Goal: Information Seeking & Learning: Learn about a topic

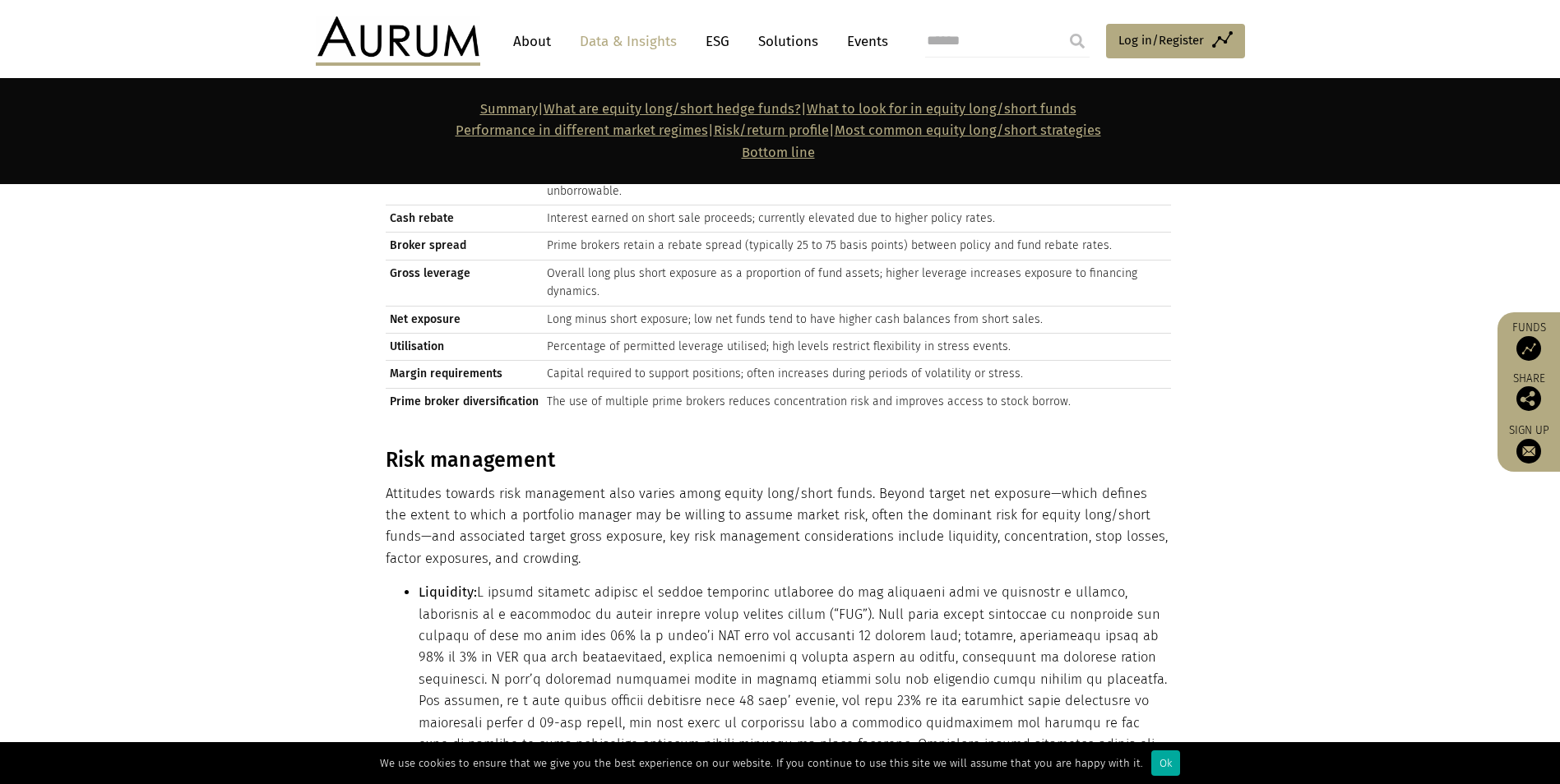
scroll to position [7071, 0]
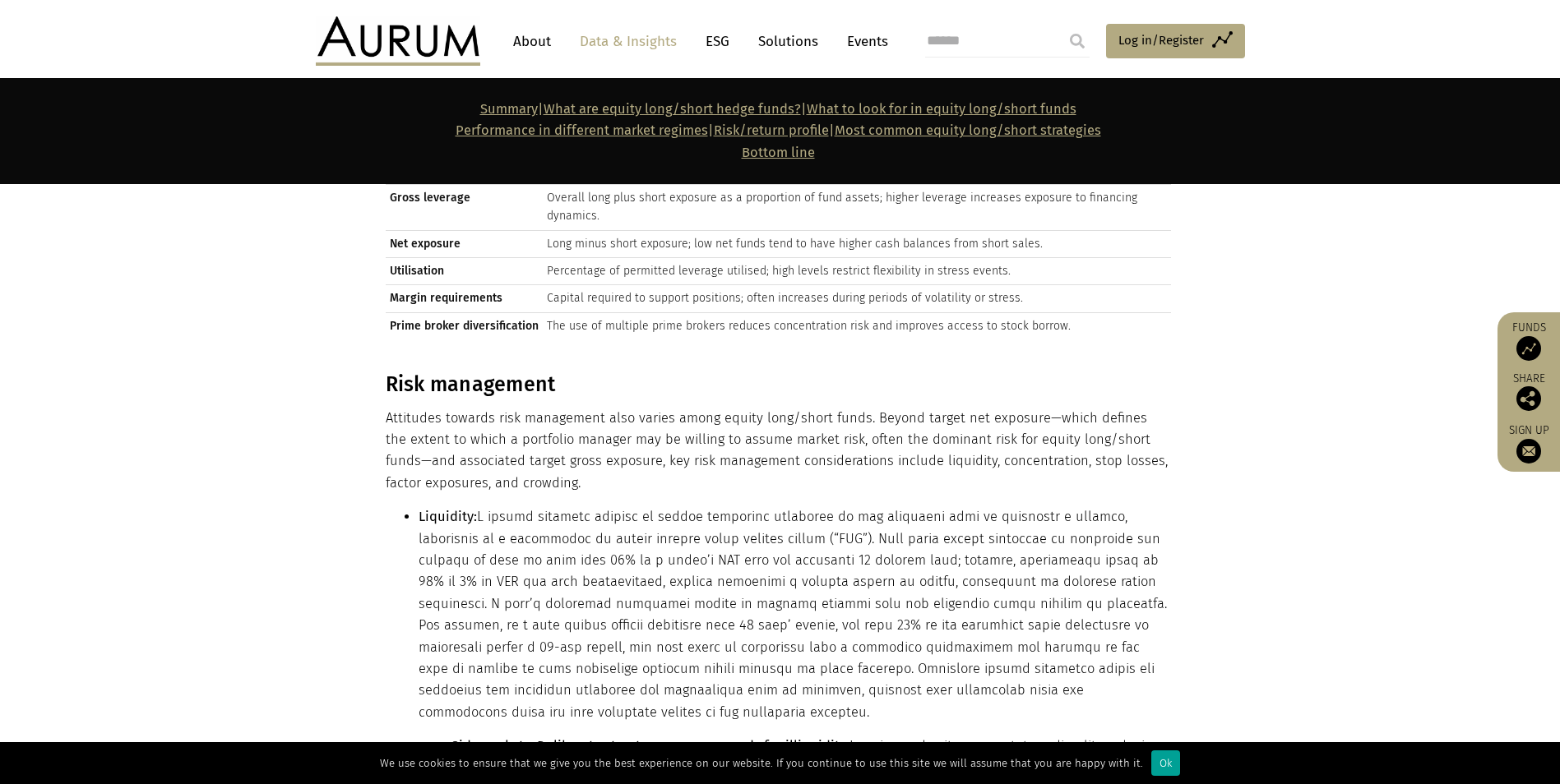
click at [1157, 766] on div "Ok" at bounding box center [1166, 763] width 28 height 26
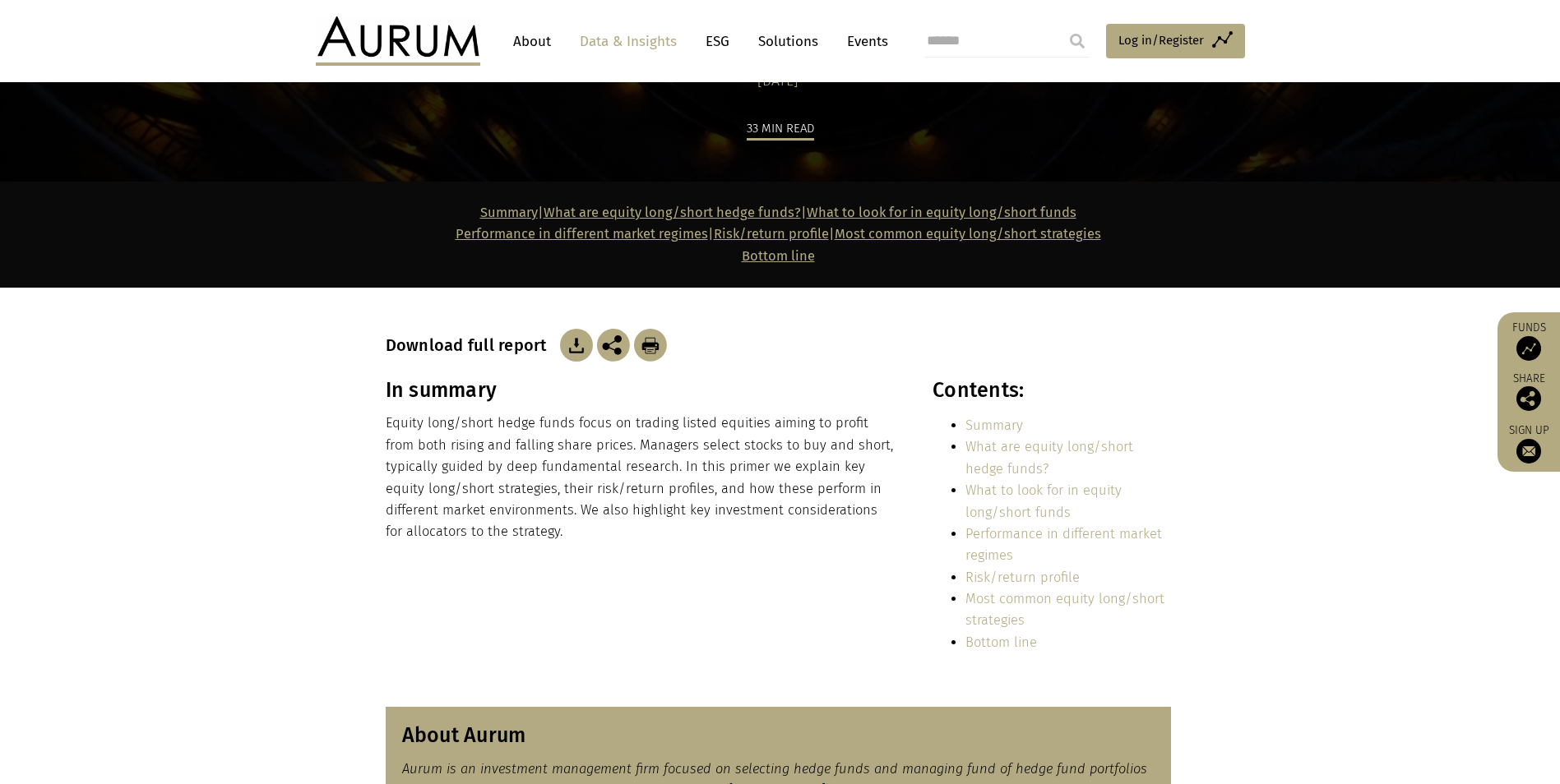
scroll to position [124, 0]
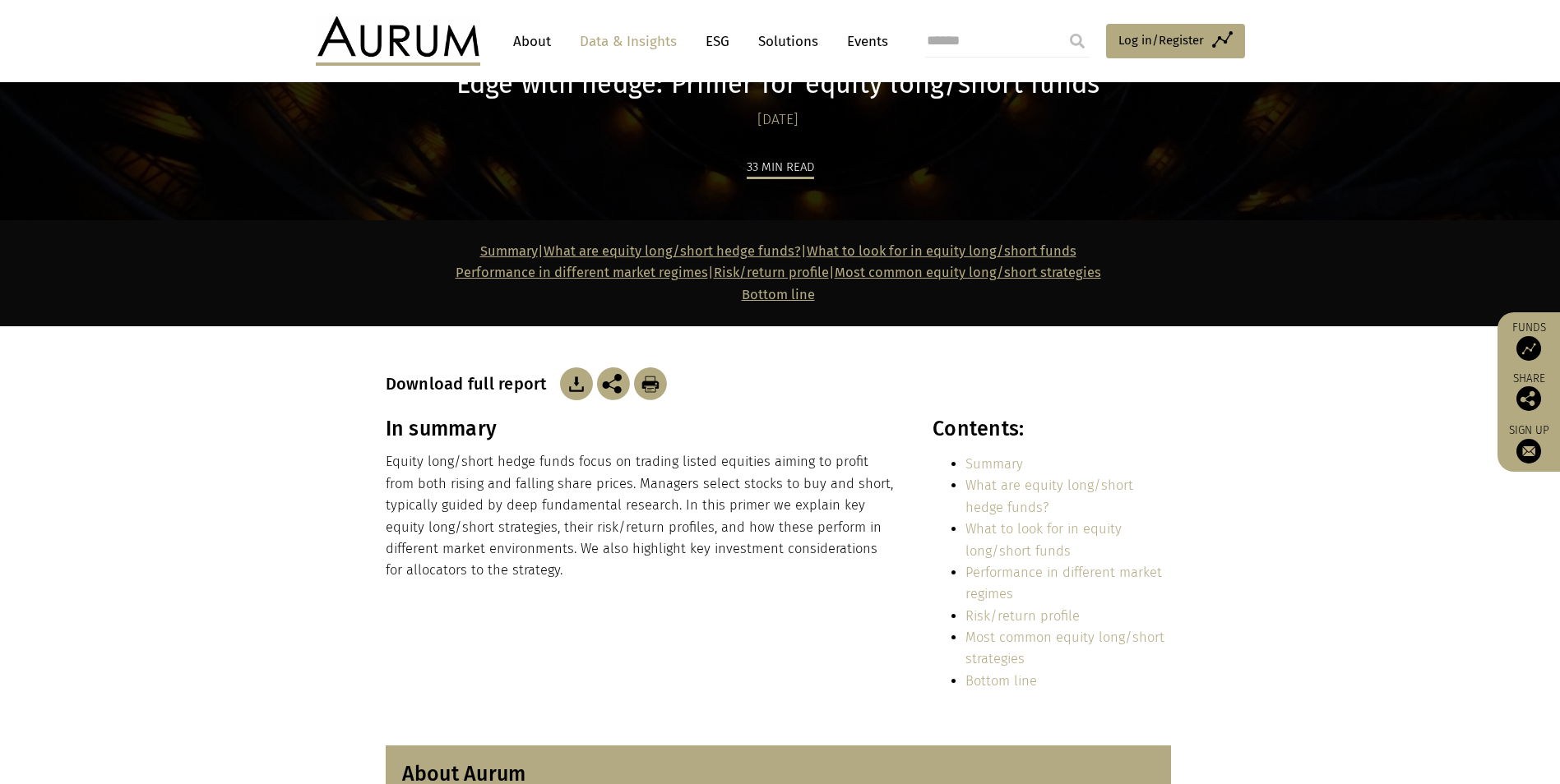
click at [569, 382] on img at bounding box center [576, 383] width 33 height 33
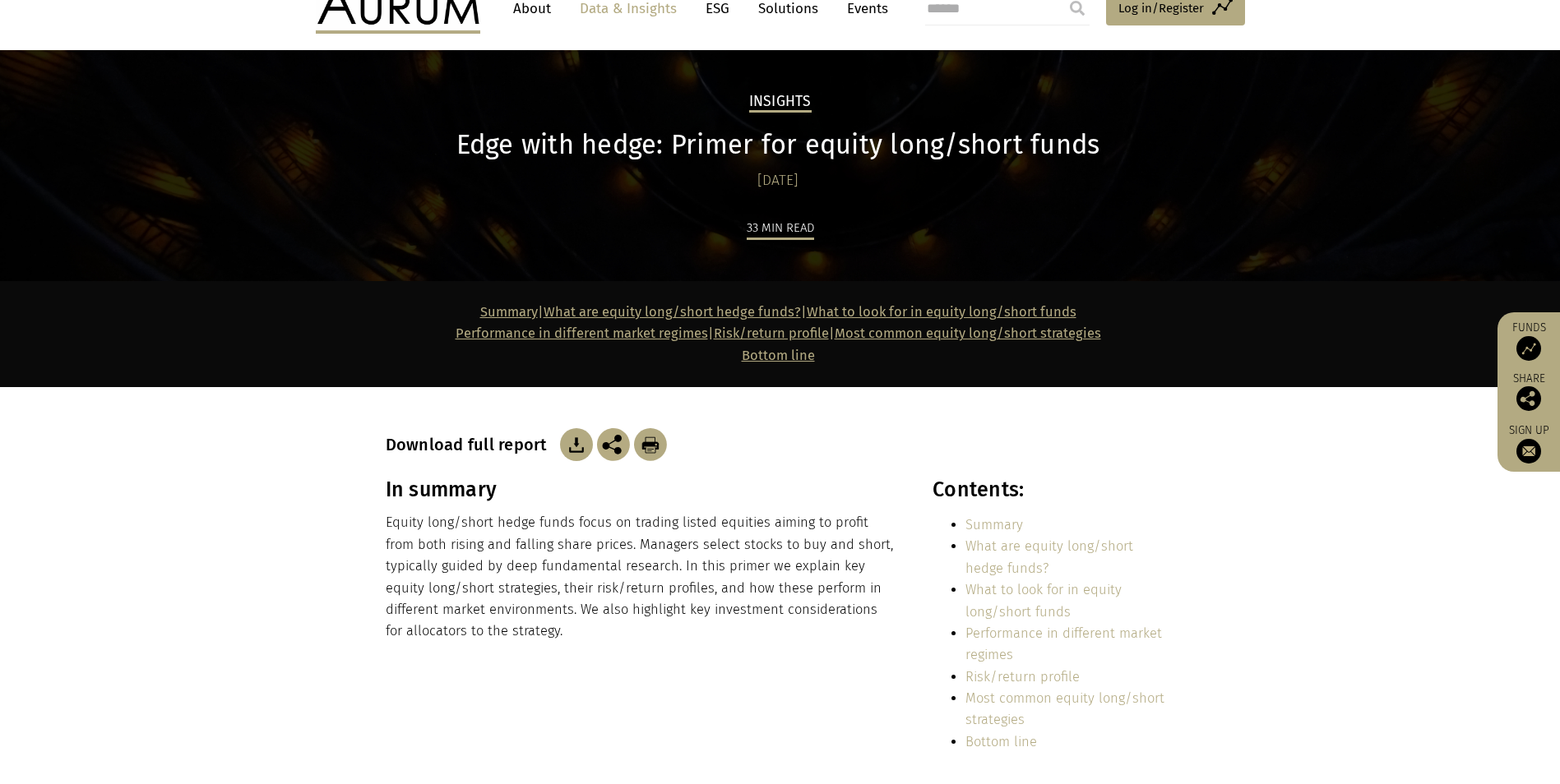
scroll to position [0, 0]
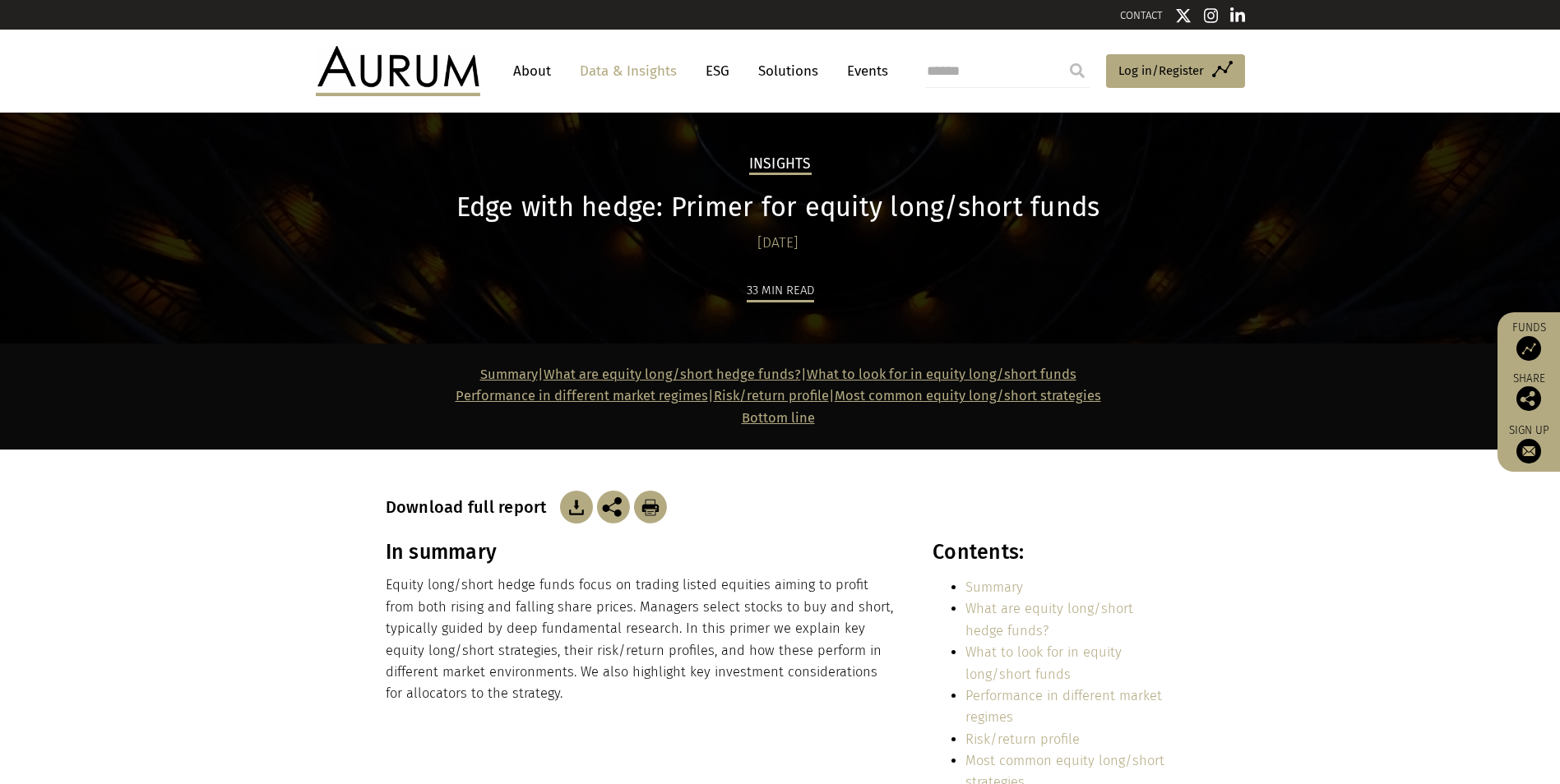
click at [615, 68] on link "Data & Insights" at bounding box center [628, 71] width 114 height 30
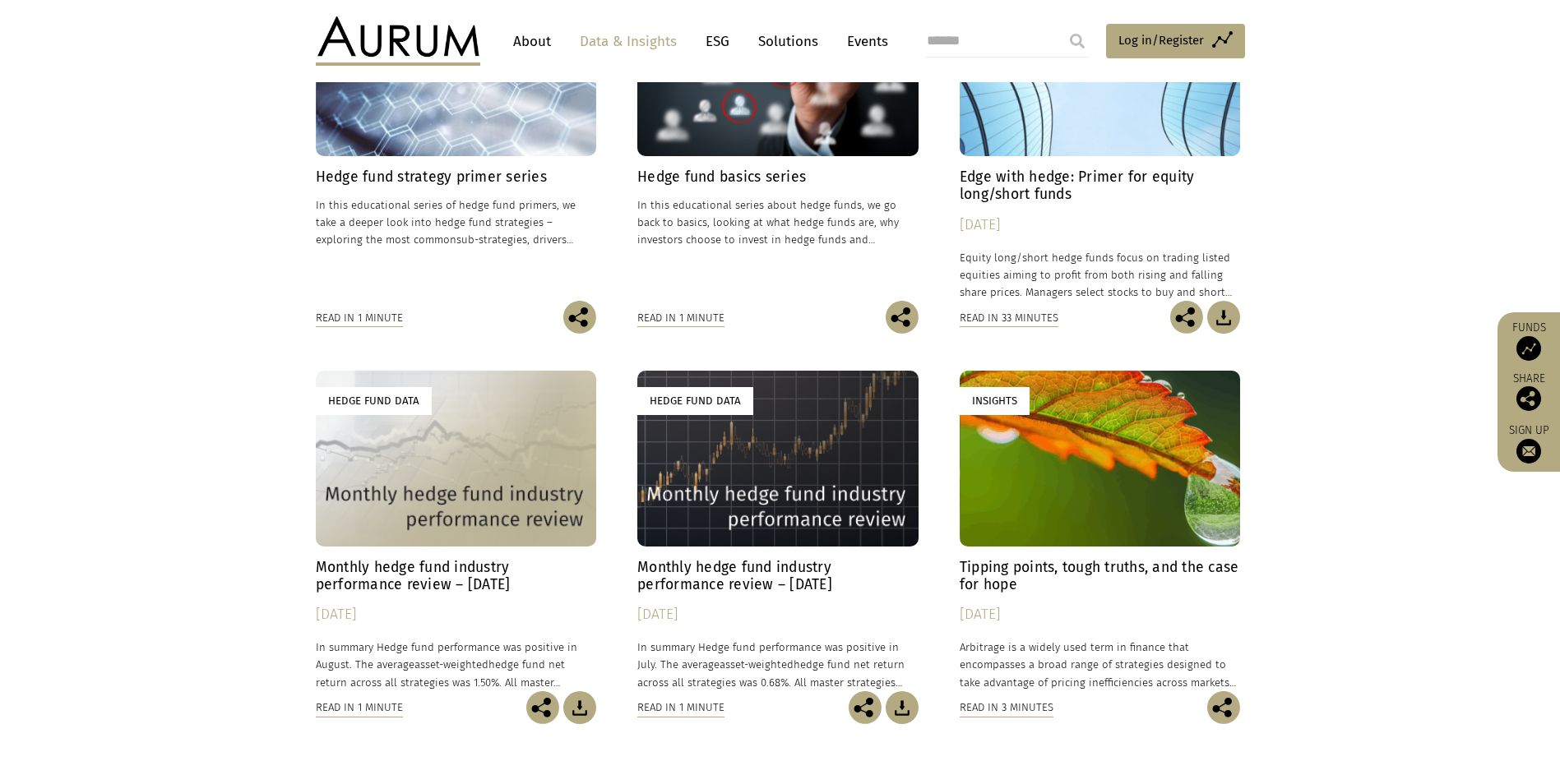
scroll to position [624, 0]
click at [511, 175] on h4 "Hedge fund strategy primer series" at bounding box center [456, 178] width 281 height 18
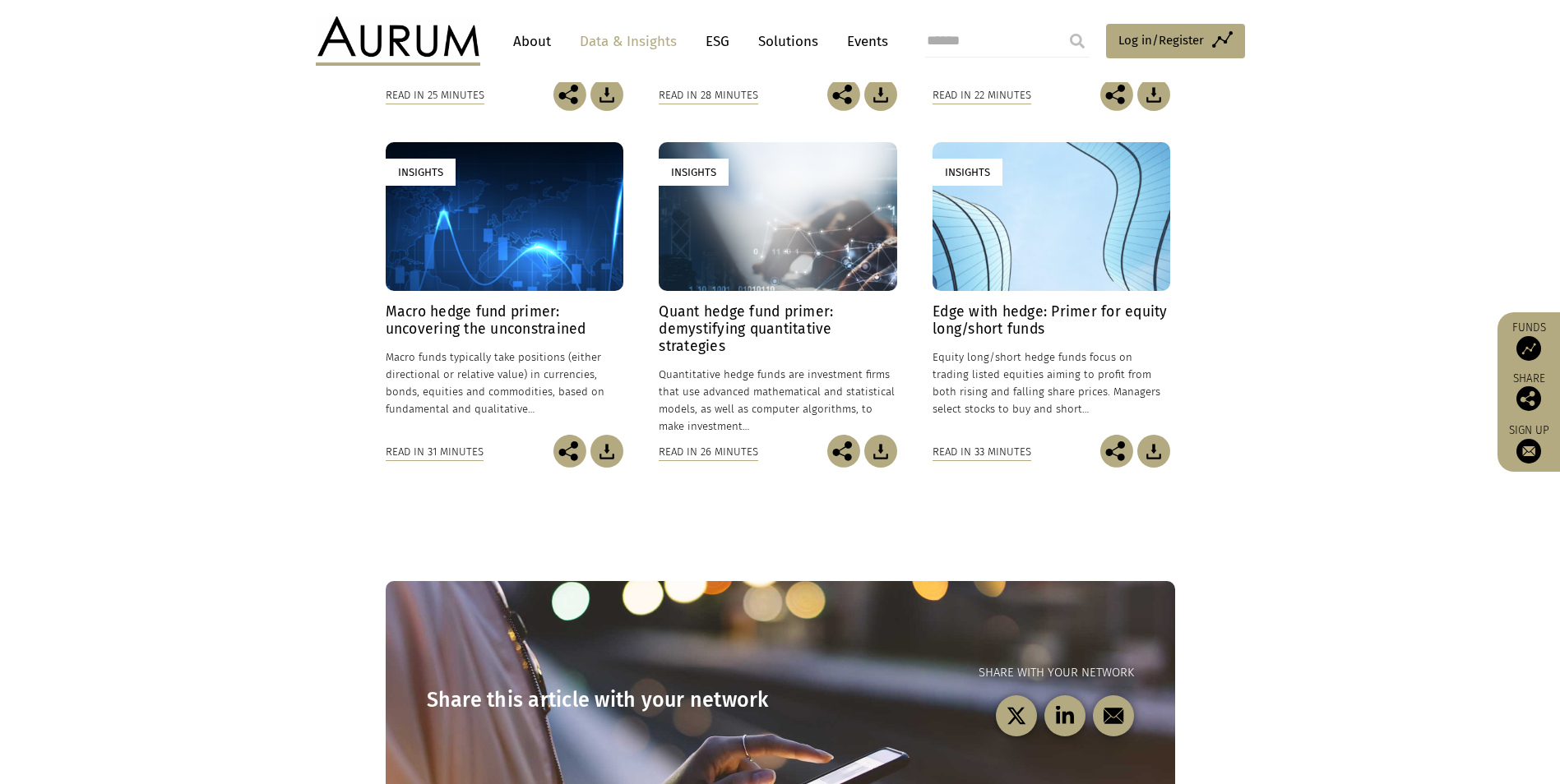
scroll to position [822, 0]
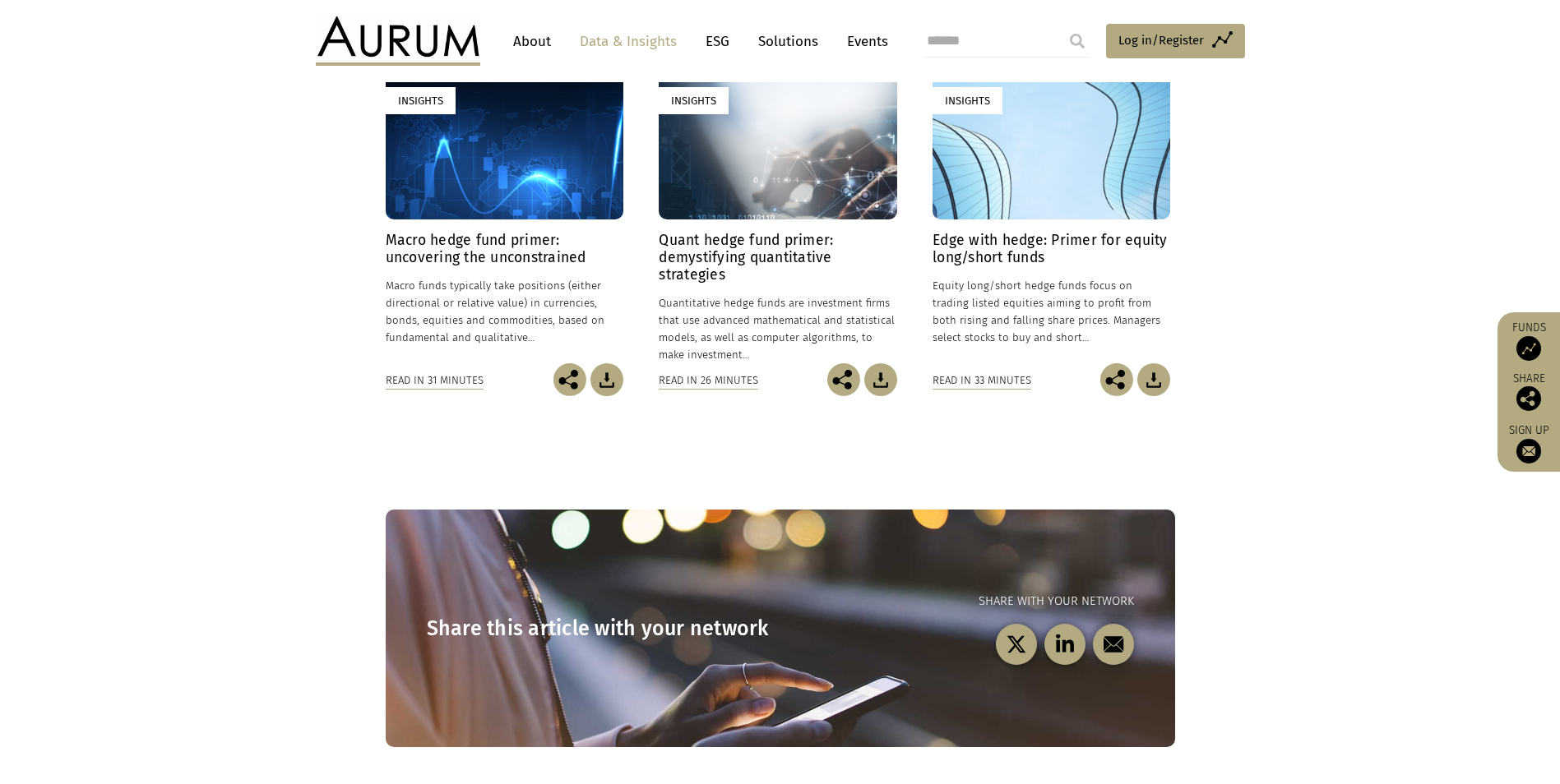
click at [727, 255] on h4 "Quant hedge fund primer: demystifying quantitative strategies" at bounding box center [777, 258] width 238 height 52
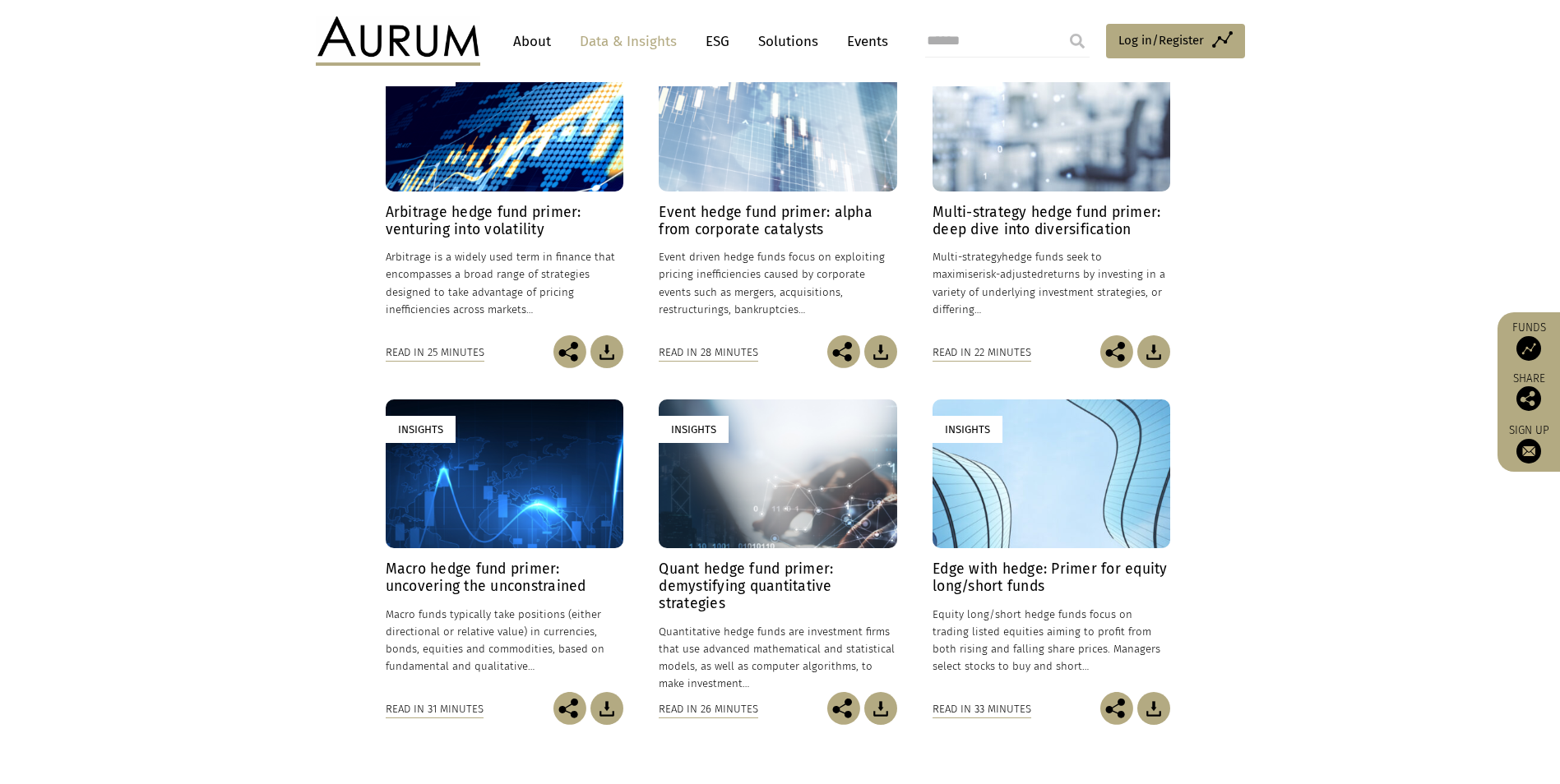
scroll to position [411, 0]
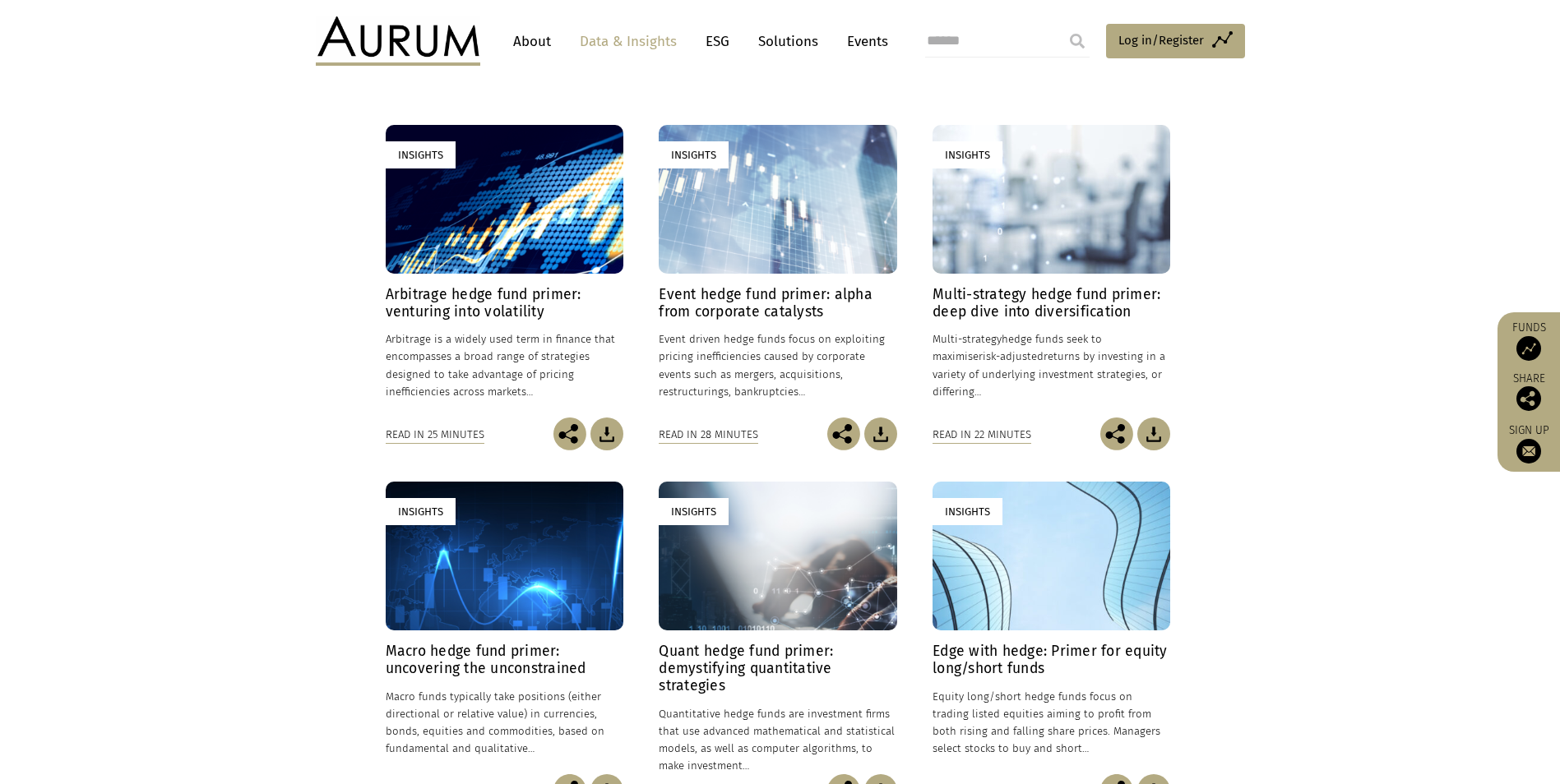
click at [450, 300] on h4 "Arbitrage hedge fund primer: venturing into volatility" at bounding box center [504, 303] width 238 height 34
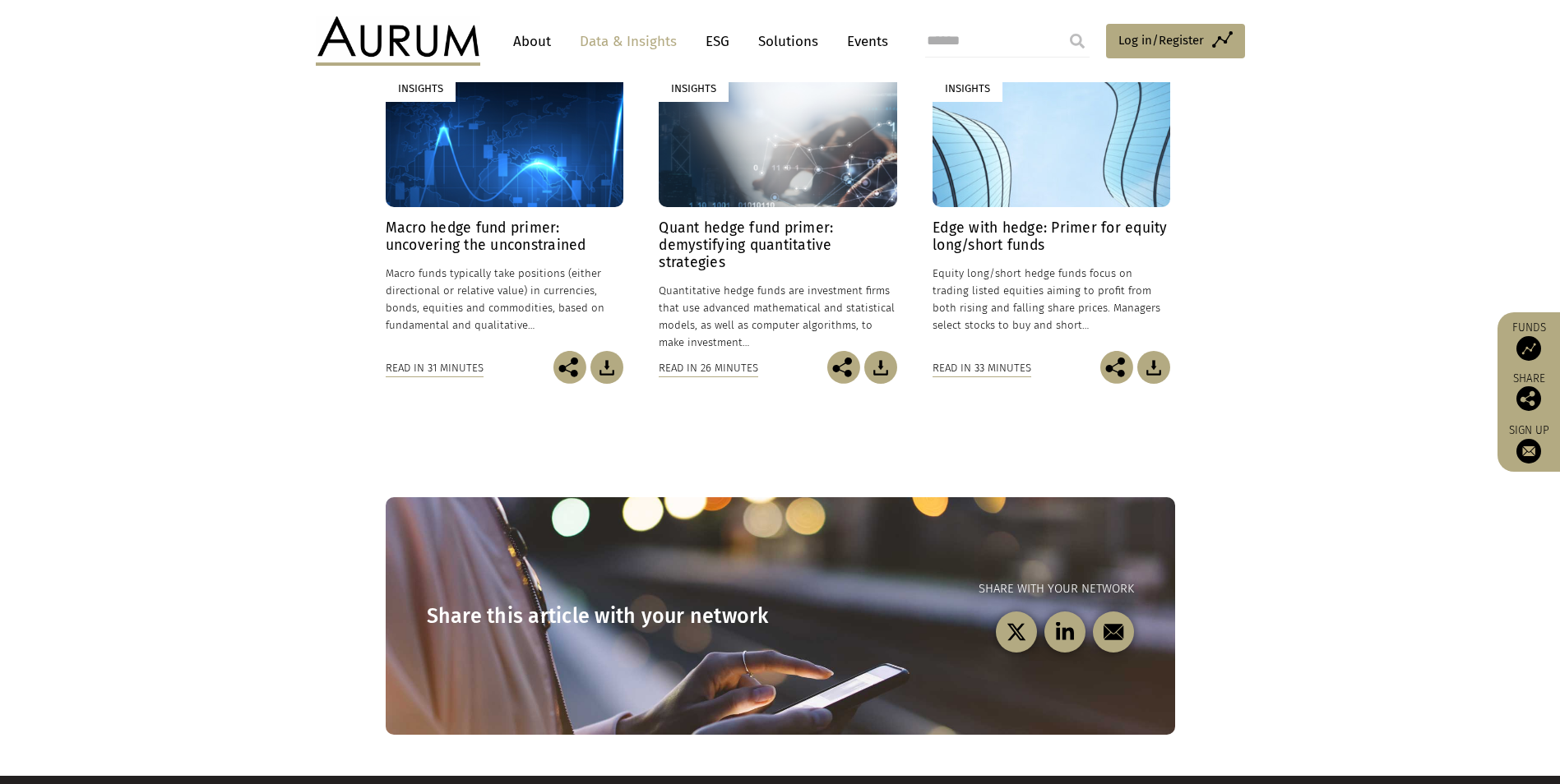
scroll to position [740, 0]
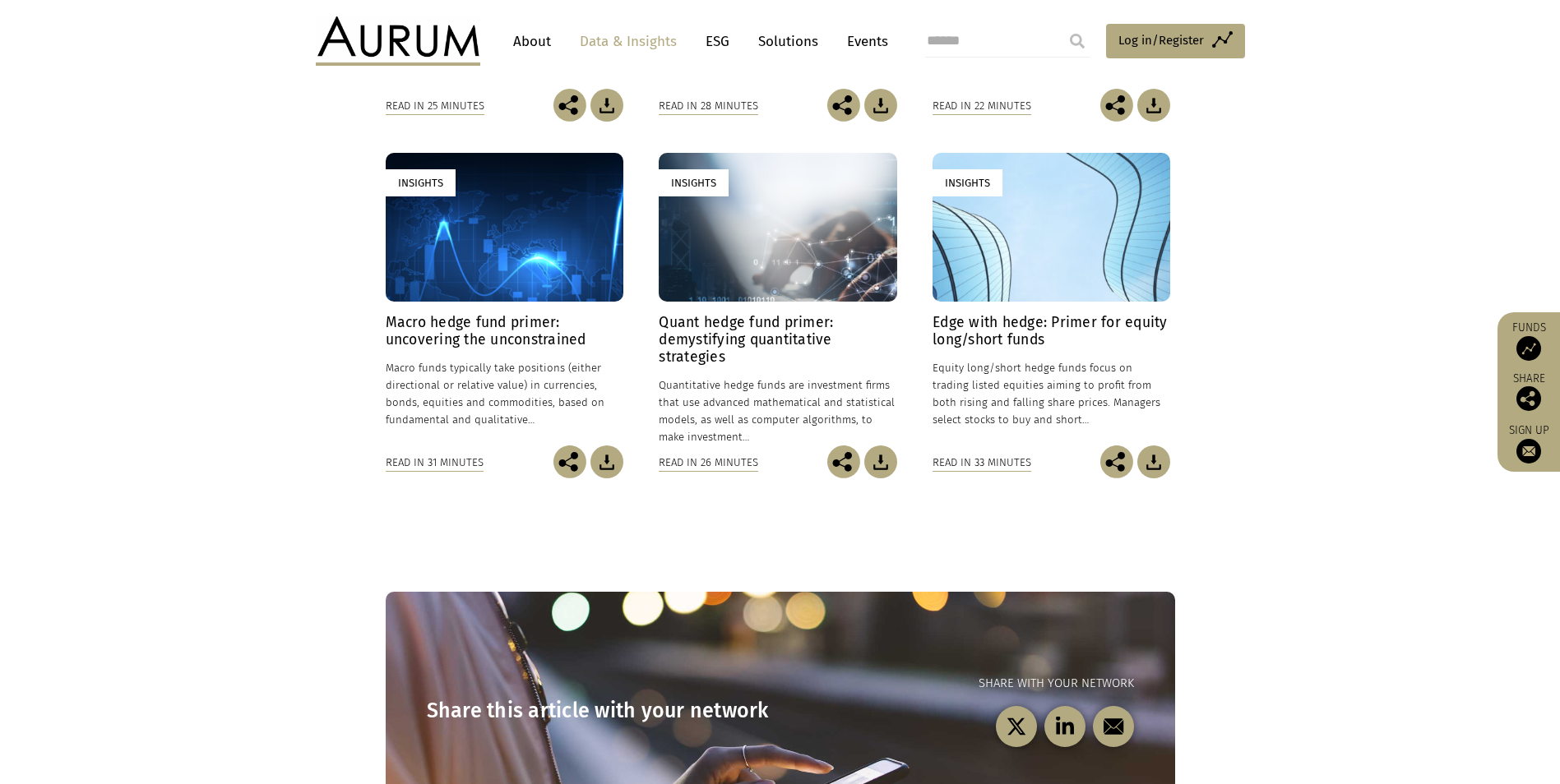
click at [460, 346] on h4 "Macro hedge fund primer: uncovering the unconstrained" at bounding box center [504, 331] width 238 height 34
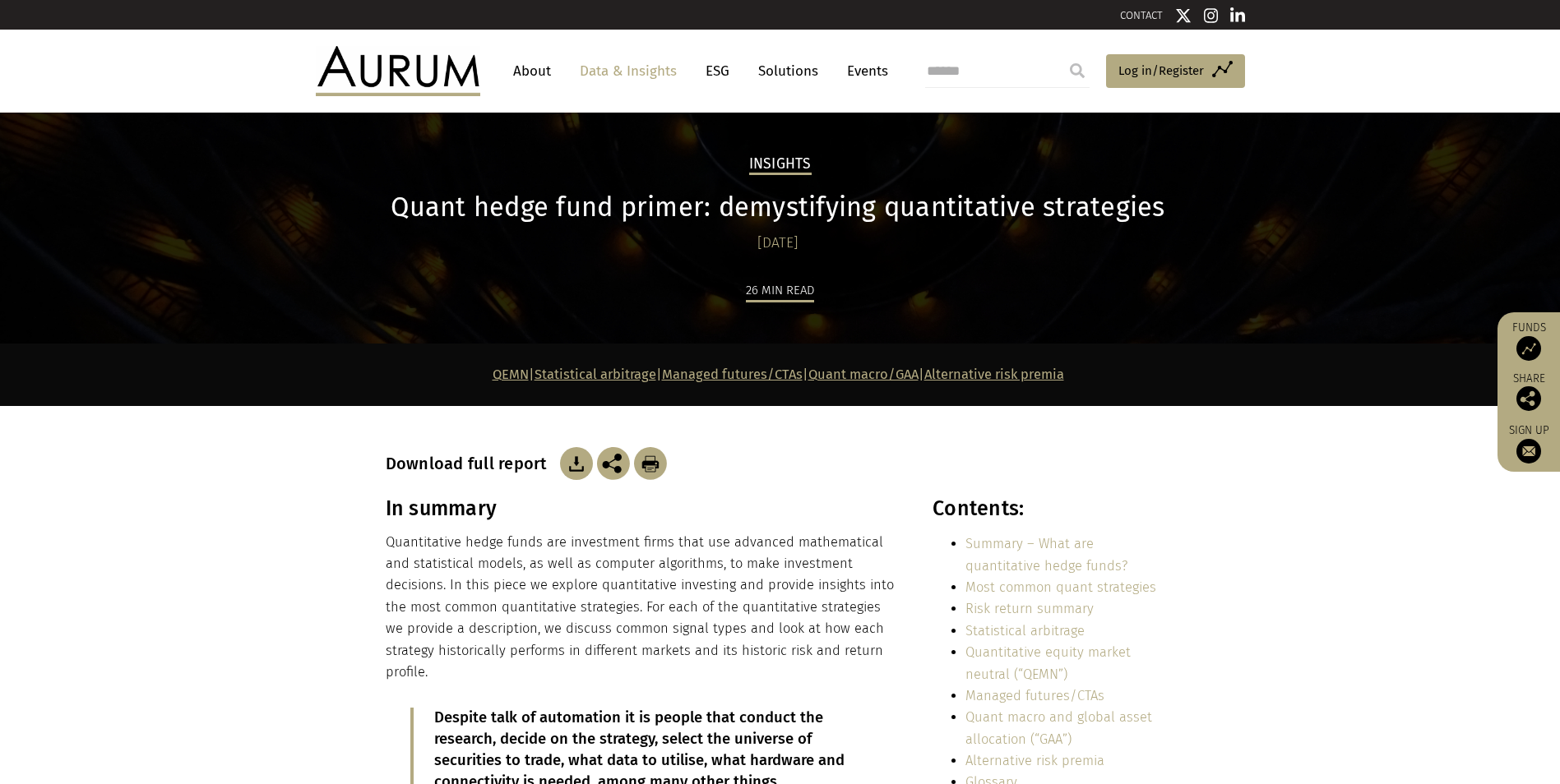
click at [568, 455] on img at bounding box center [576, 463] width 33 height 33
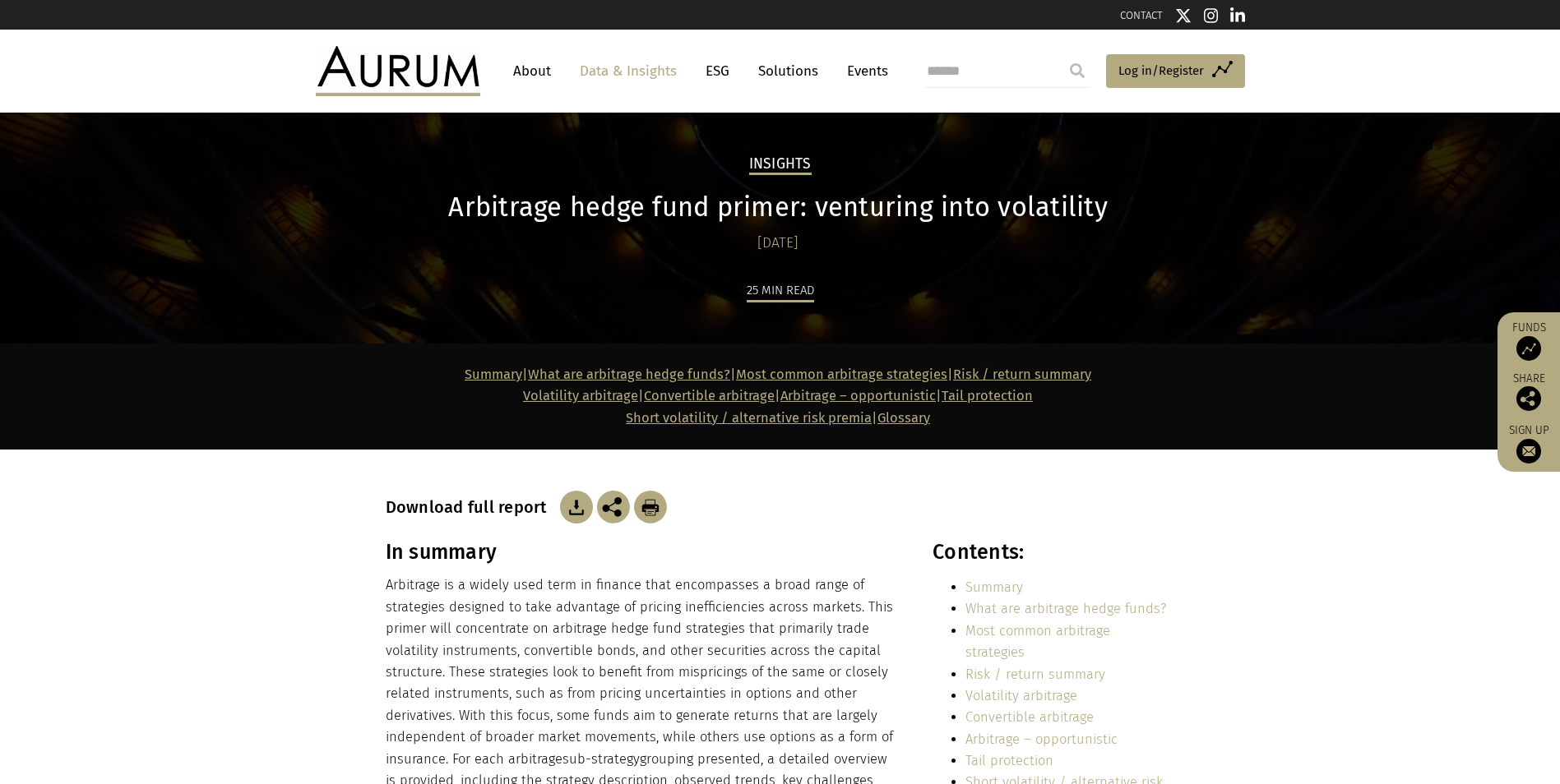
click at [569, 503] on img at bounding box center [576, 507] width 33 height 33
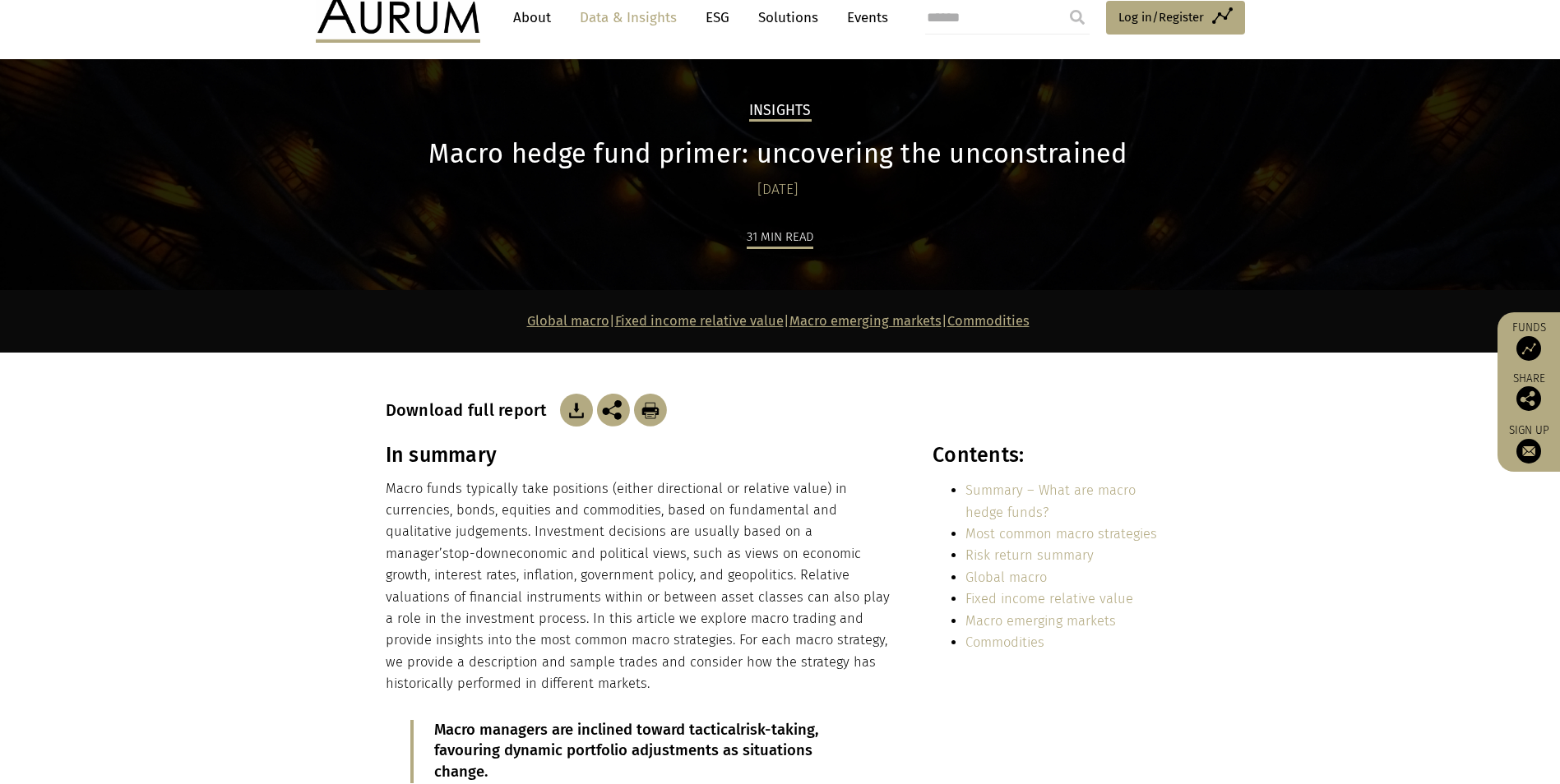
scroll to position [82, 0]
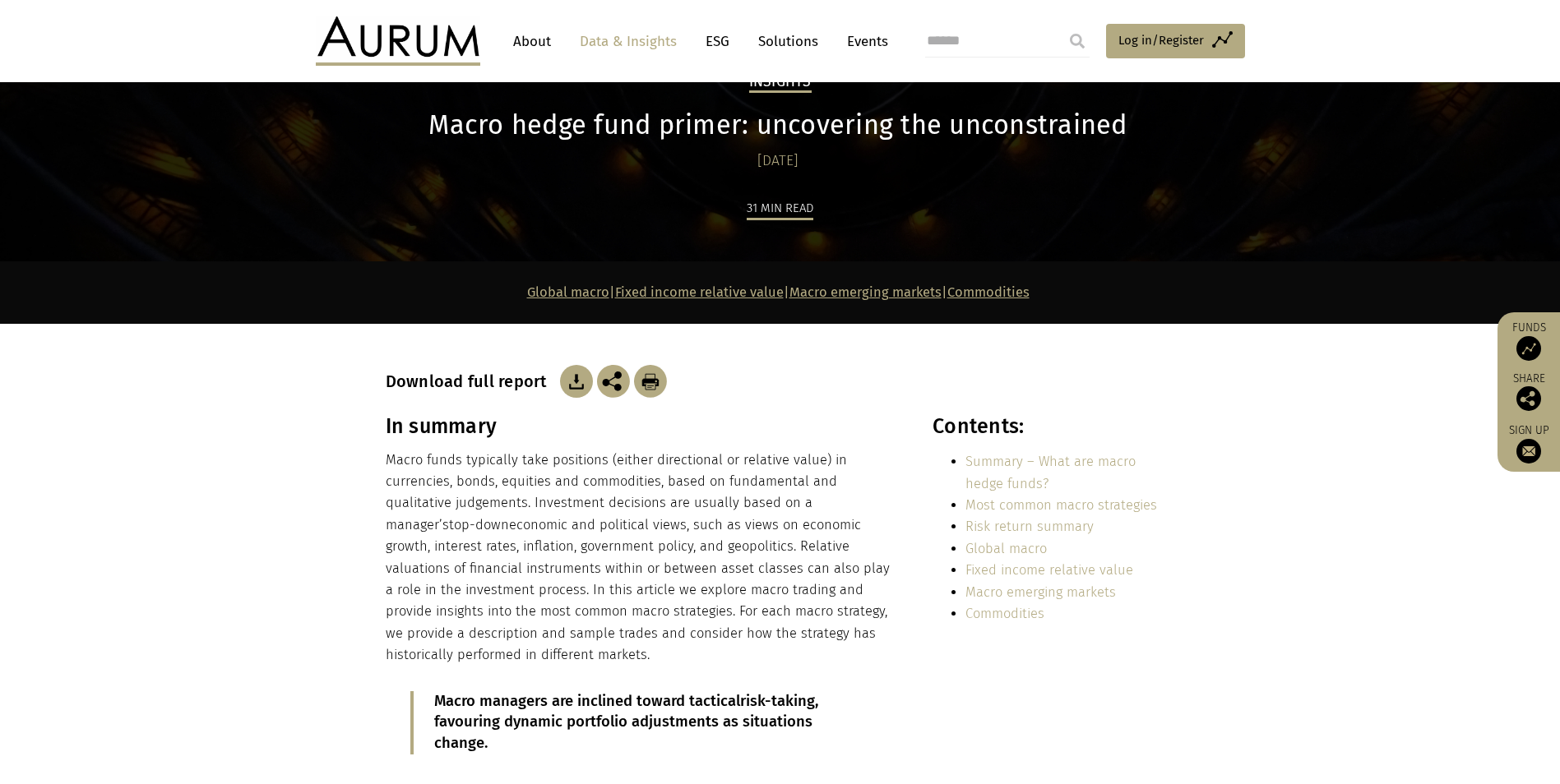
click at [570, 383] on img at bounding box center [576, 381] width 33 height 33
